Goal: Navigation & Orientation: Find specific page/section

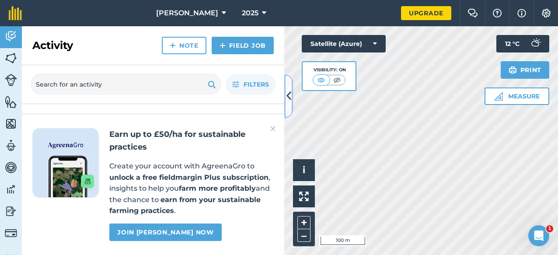
click at [291, 96] on icon at bounding box center [289, 95] width 5 height 15
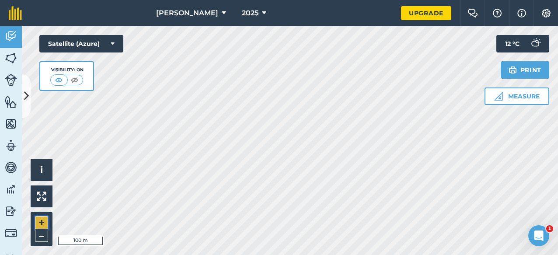
click at [40, 216] on button "+" at bounding box center [41, 222] width 13 height 13
click at [59, 80] on img at bounding box center [58, 80] width 11 height 9
click at [26, 97] on icon at bounding box center [26, 95] width 5 height 15
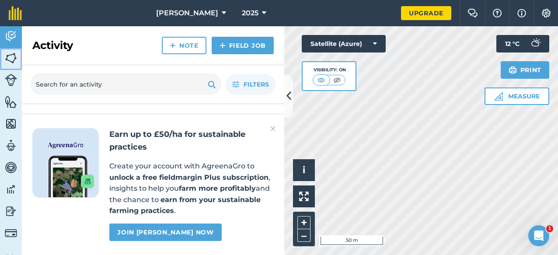
click at [11, 59] on img at bounding box center [11, 58] width 12 height 13
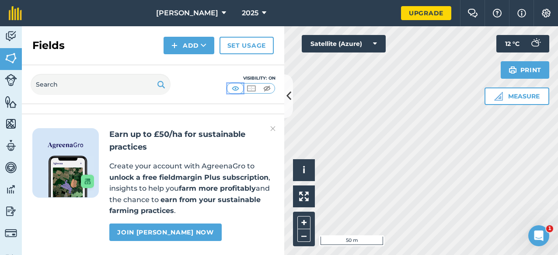
click at [238, 88] on img at bounding box center [235, 88] width 11 height 9
click at [11, 81] on img at bounding box center [11, 80] width 12 height 12
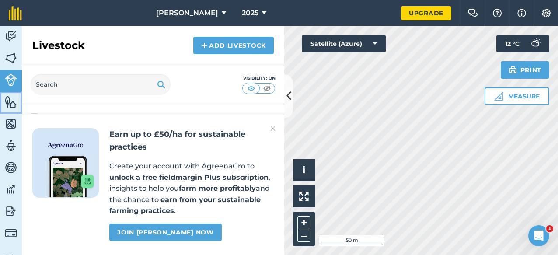
click at [11, 100] on img at bounding box center [11, 101] width 12 height 13
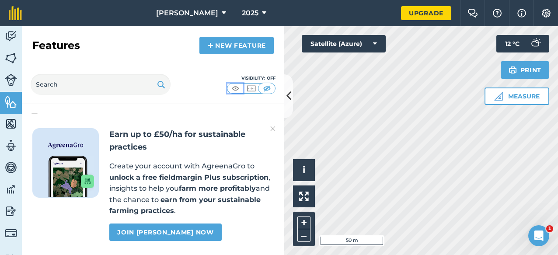
click at [233, 87] on img at bounding box center [235, 88] width 11 height 9
click at [289, 91] on icon at bounding box center [289, 95] width 5 height 15
